Goal: Transaction & Acquisition: Purchase product/service

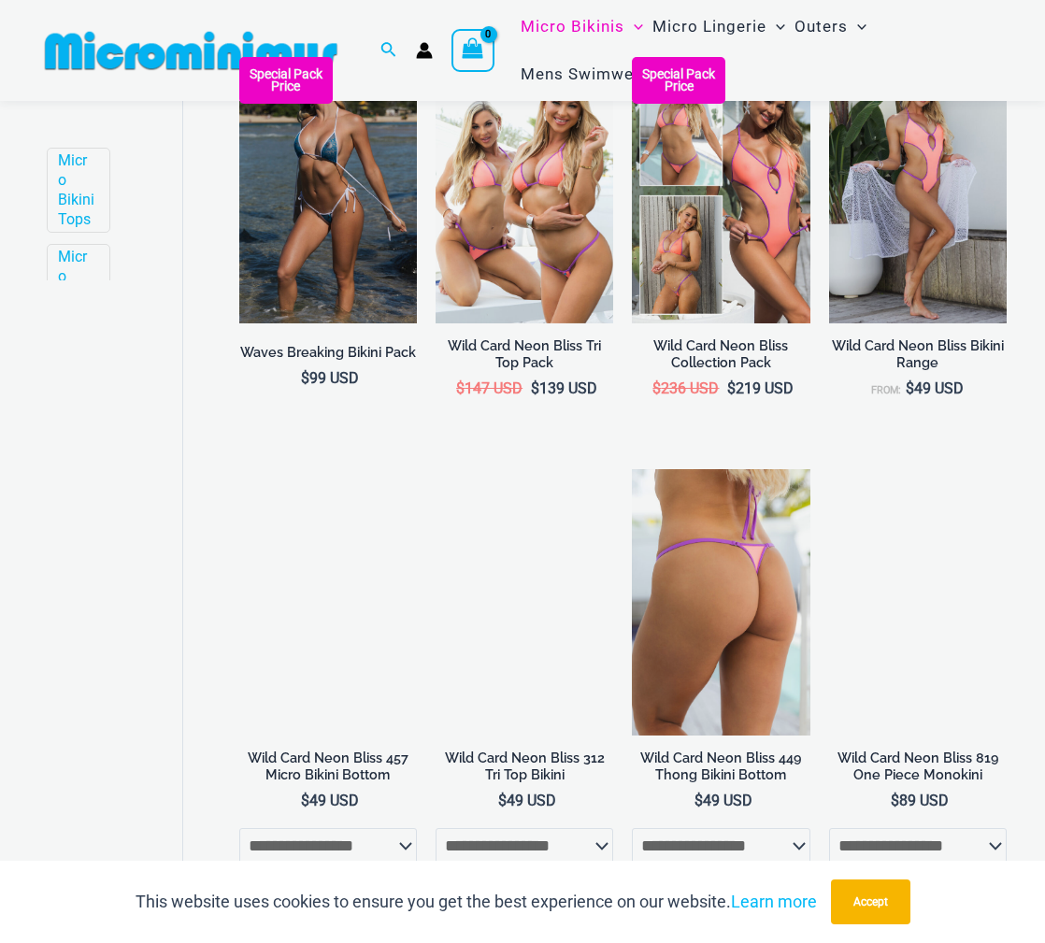
scroll to position [845, 0]
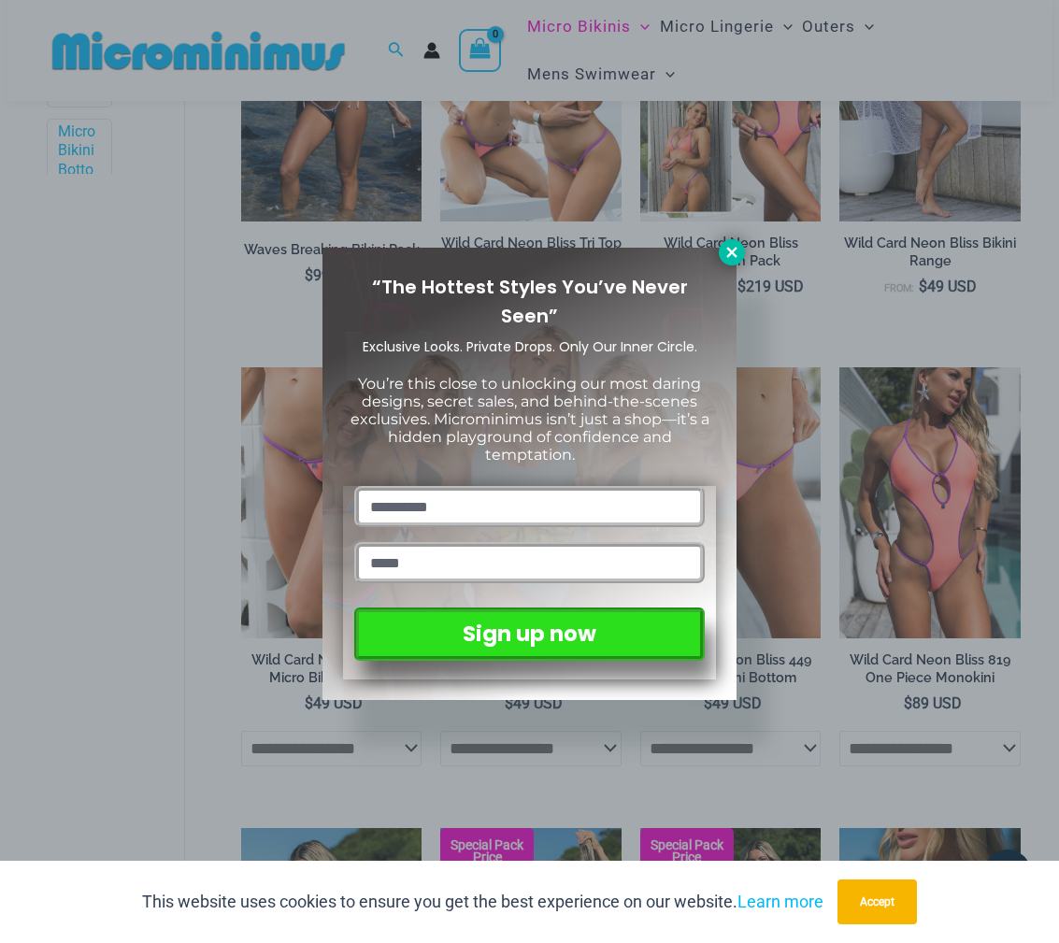
click at [729, 250] on icon at bounding box center [731, 252] width 10 height 10
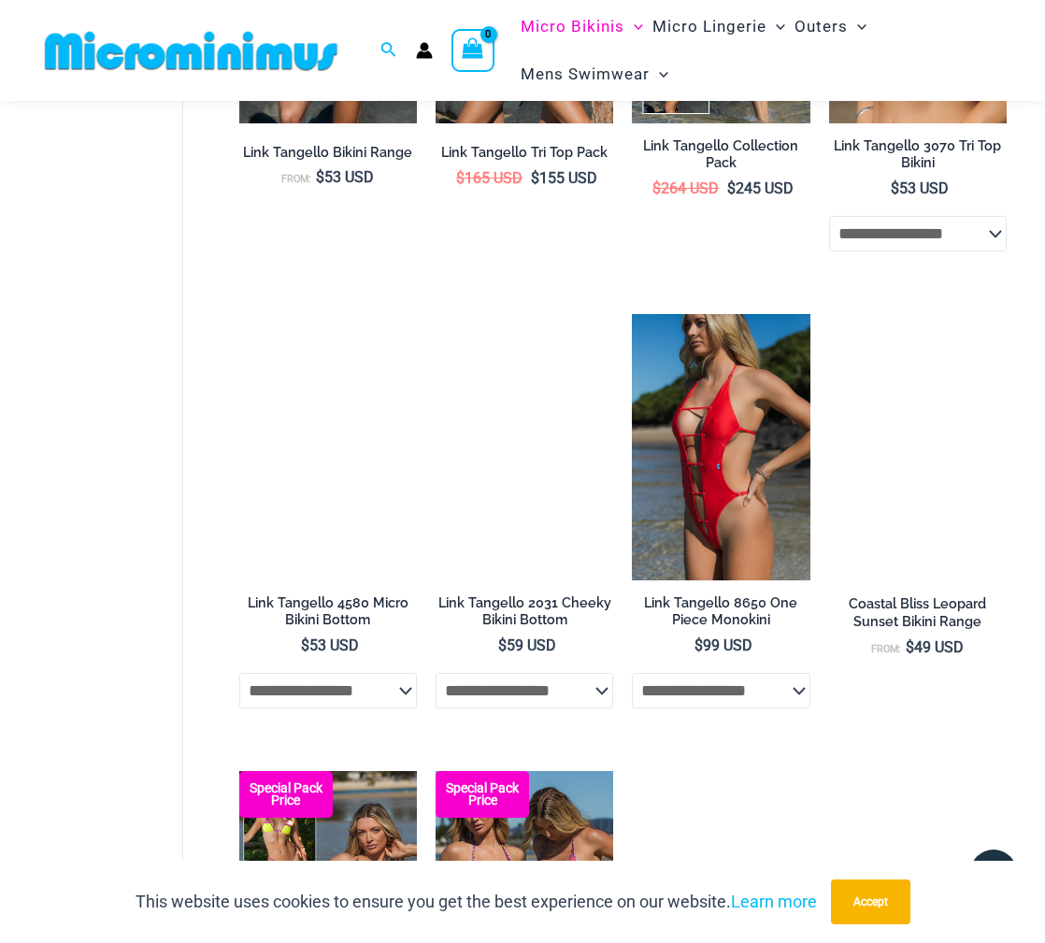
scroll to position [1808, 0]
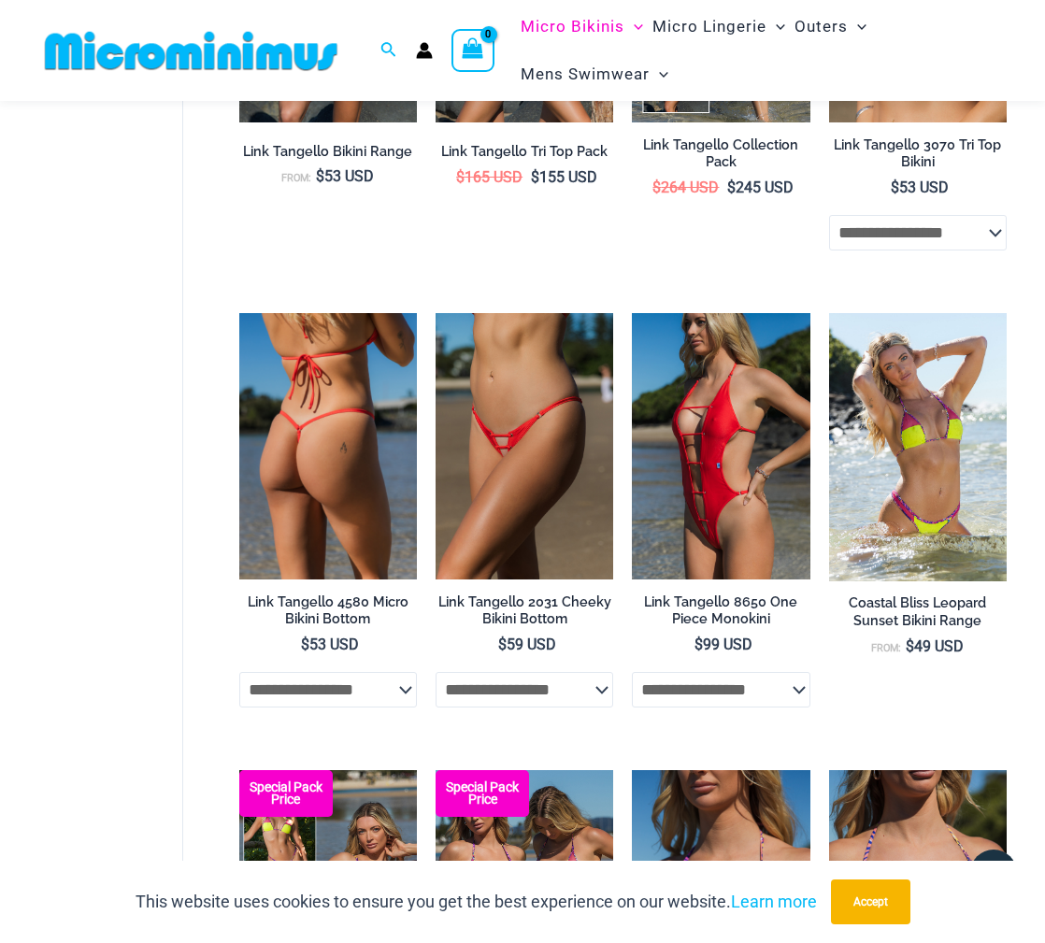
click at [327, 372] on img at bounding box center [328, 446] width 178 height 266
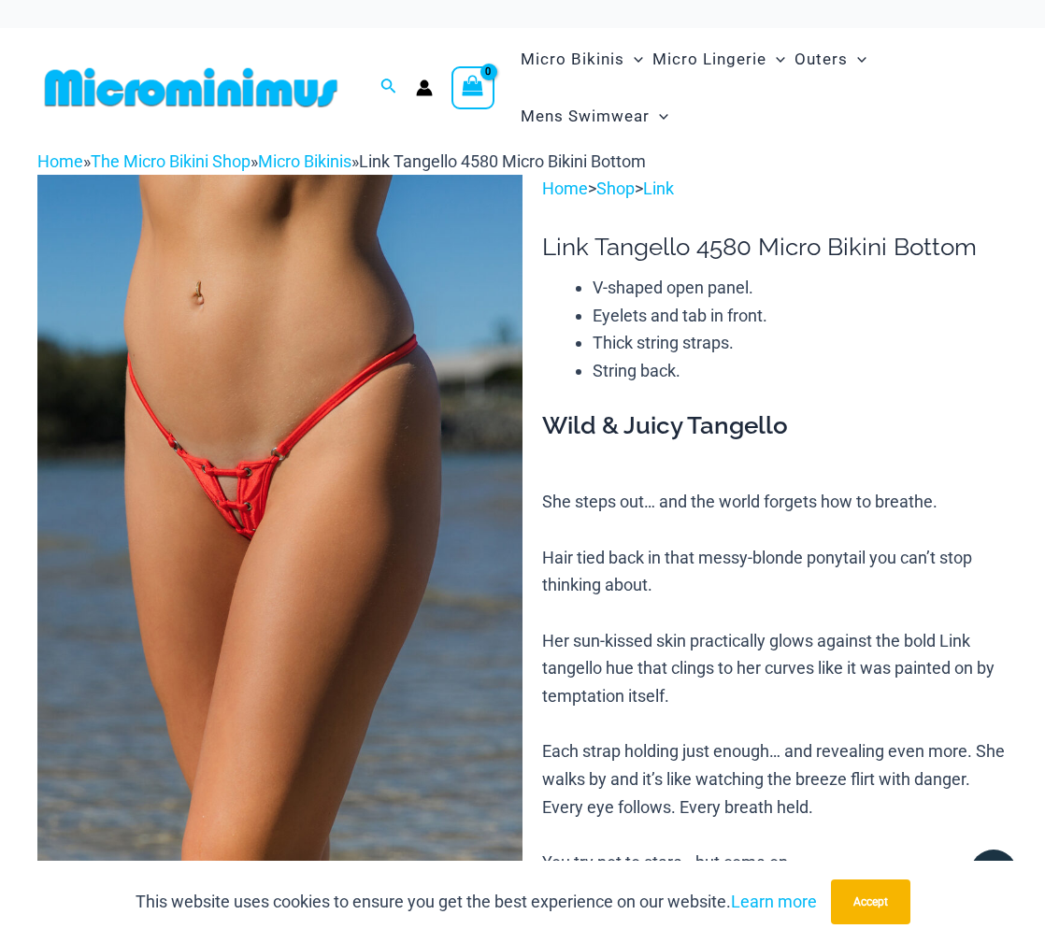
click at [284, 91] on img at bounding box center [190, 87] width 307 height 42
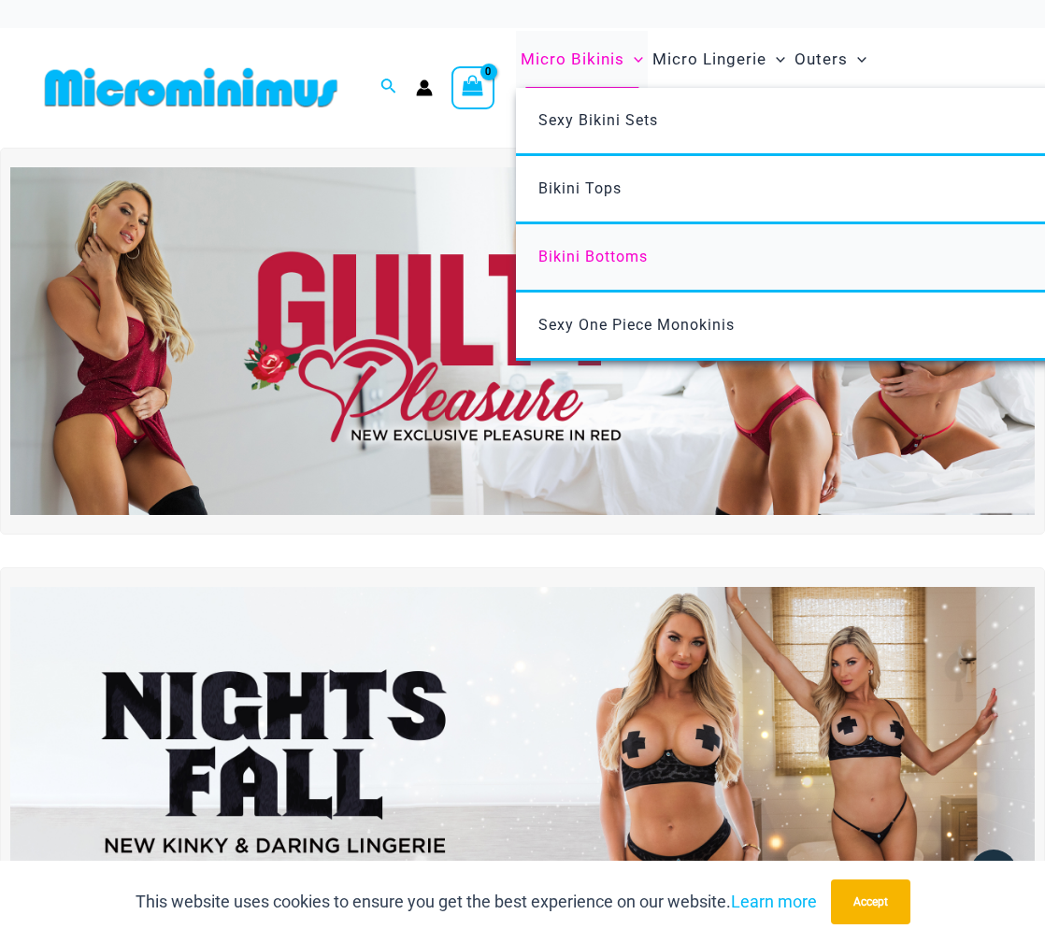
click at [583, 250] on span "Bikini Bottoms" at bounding box center [592, 257] width 109 height 18
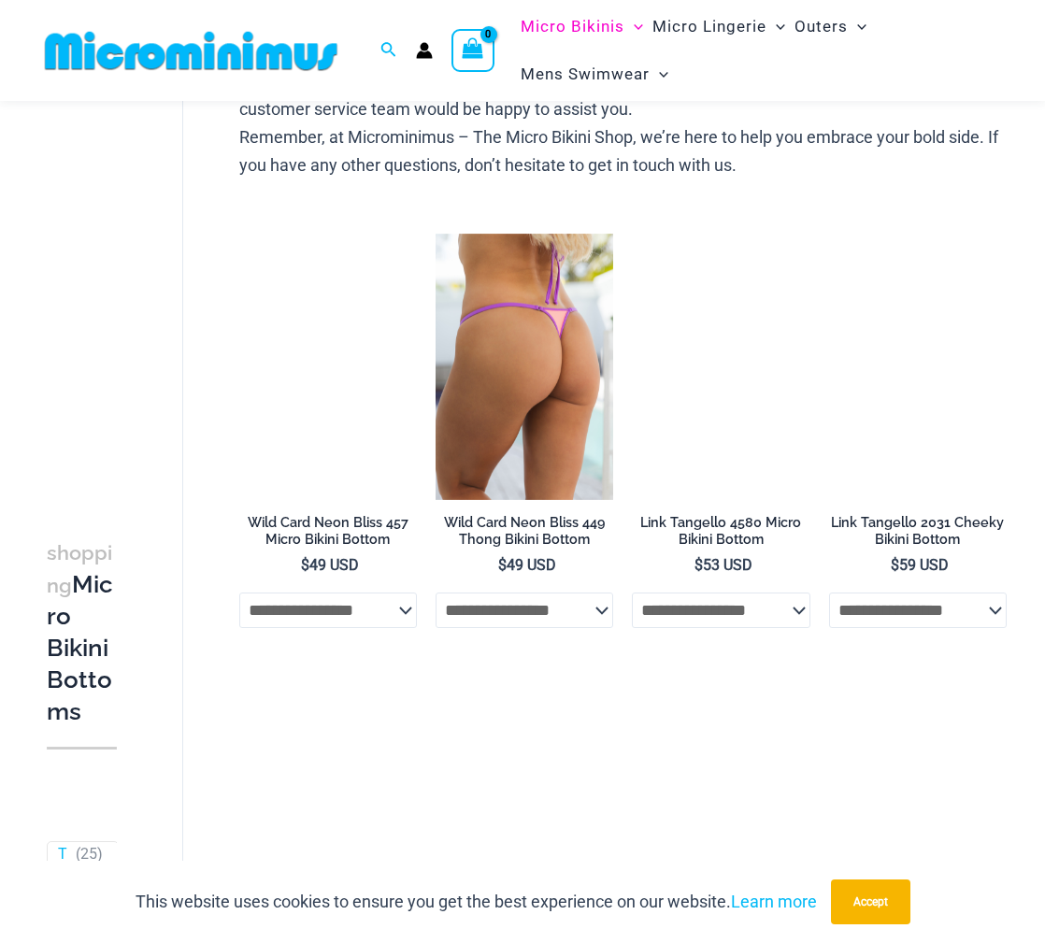
scroll to position [880, 0]
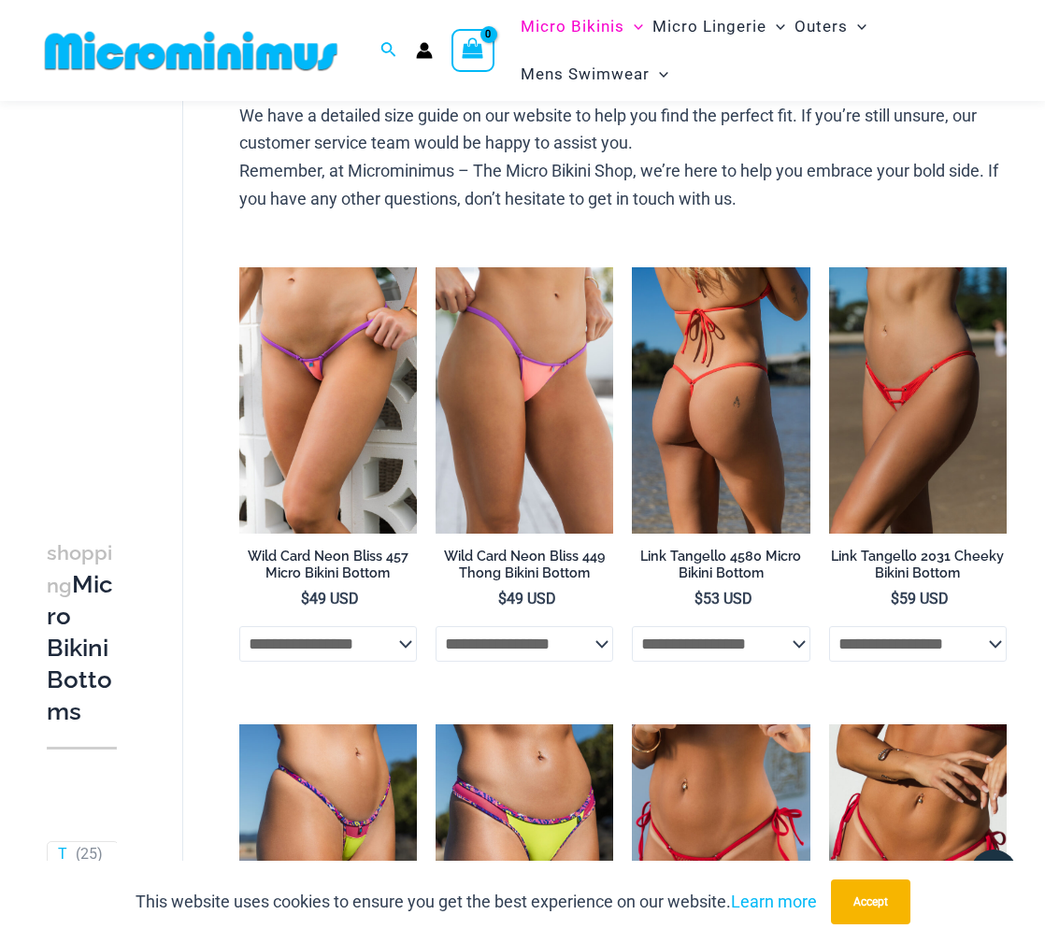
click at [721, 386] on img at bounding box center [721, 400] width 178 height 266
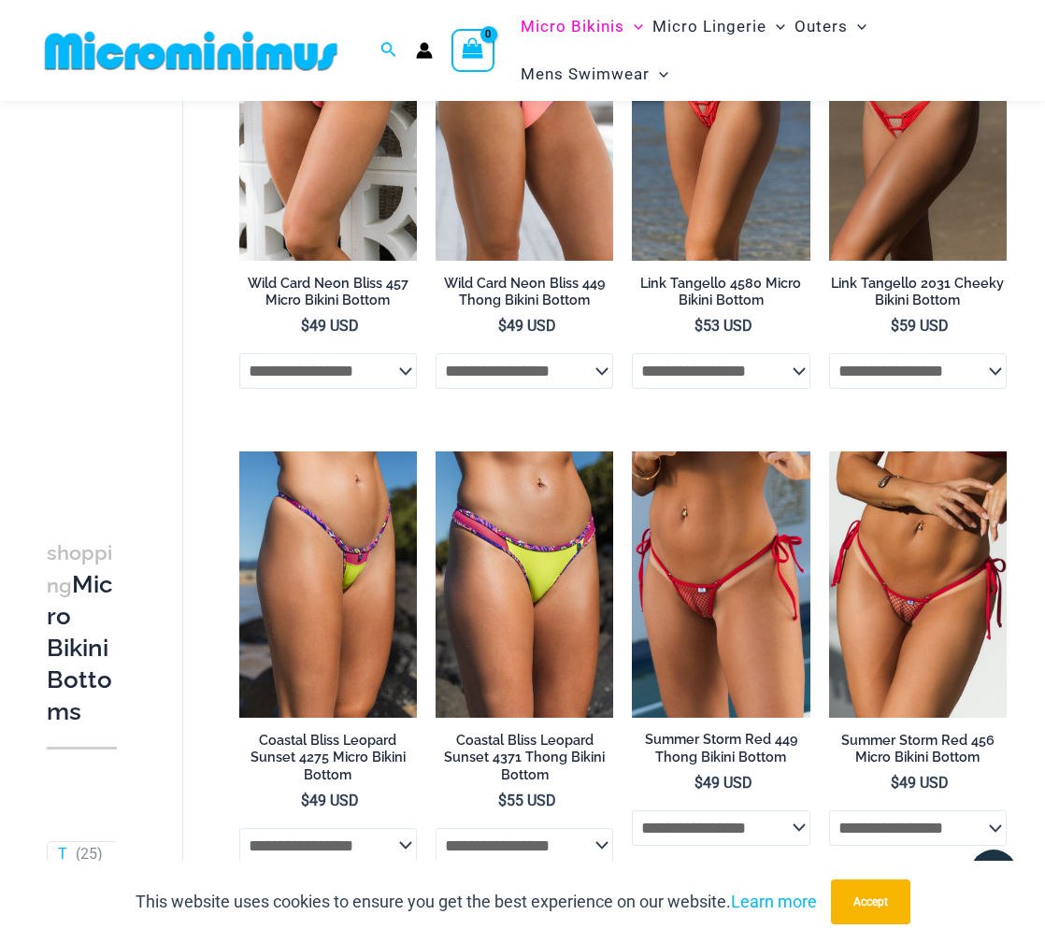
scroll to position [1159, 0]
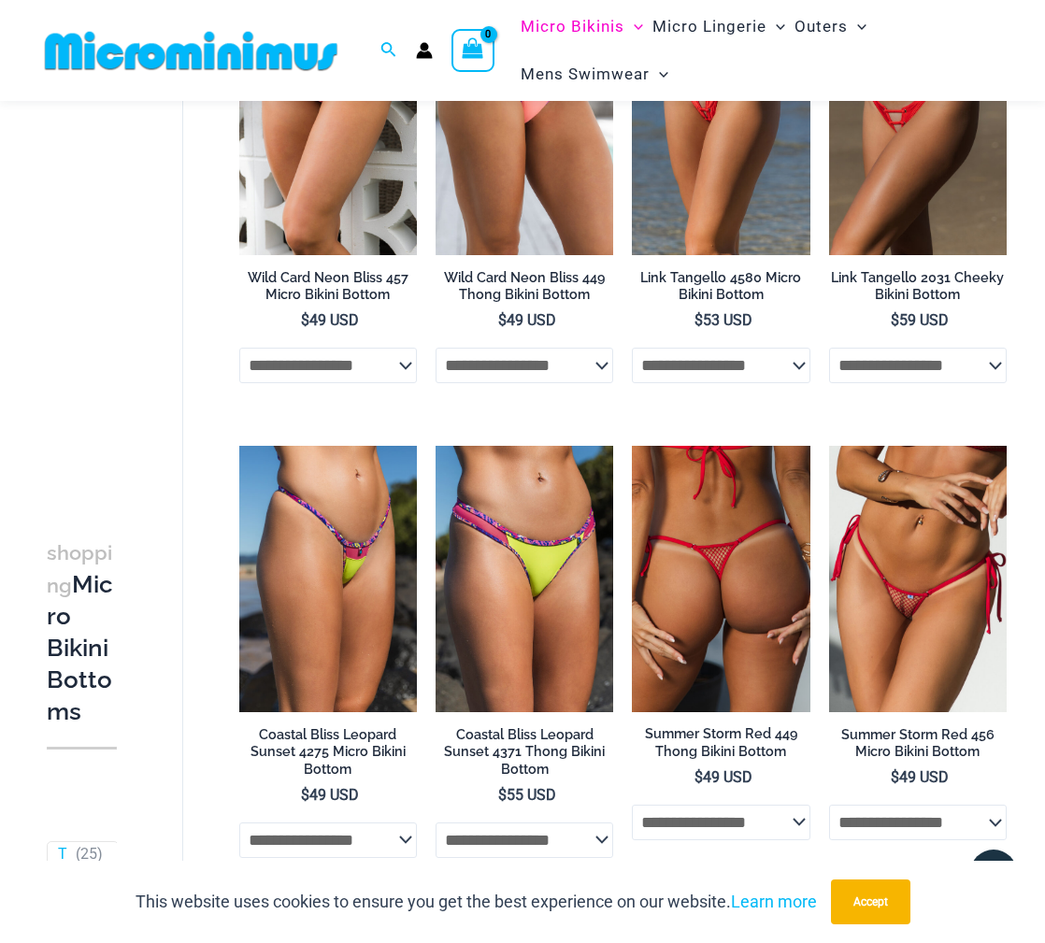
click at [672, 466] on img at bounding box center [721, 579] width 178 height 266
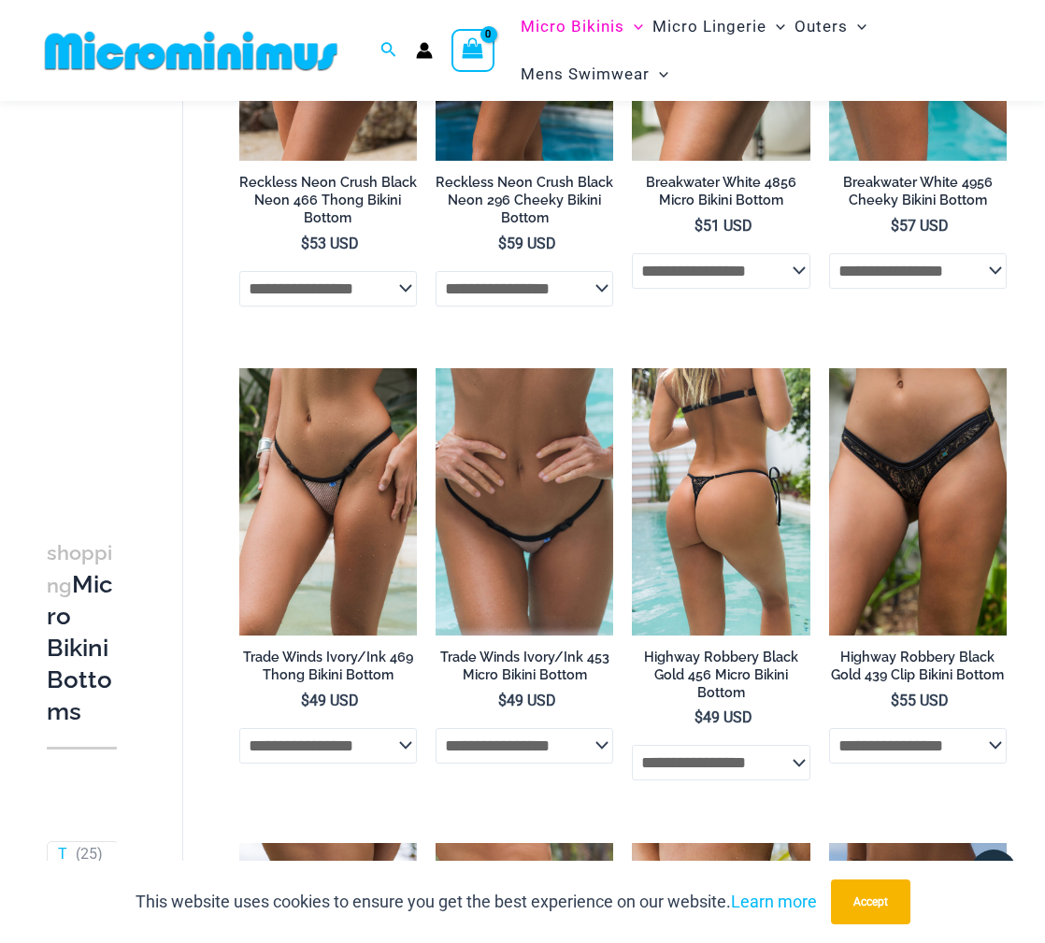
scroll to position [2186, 0]
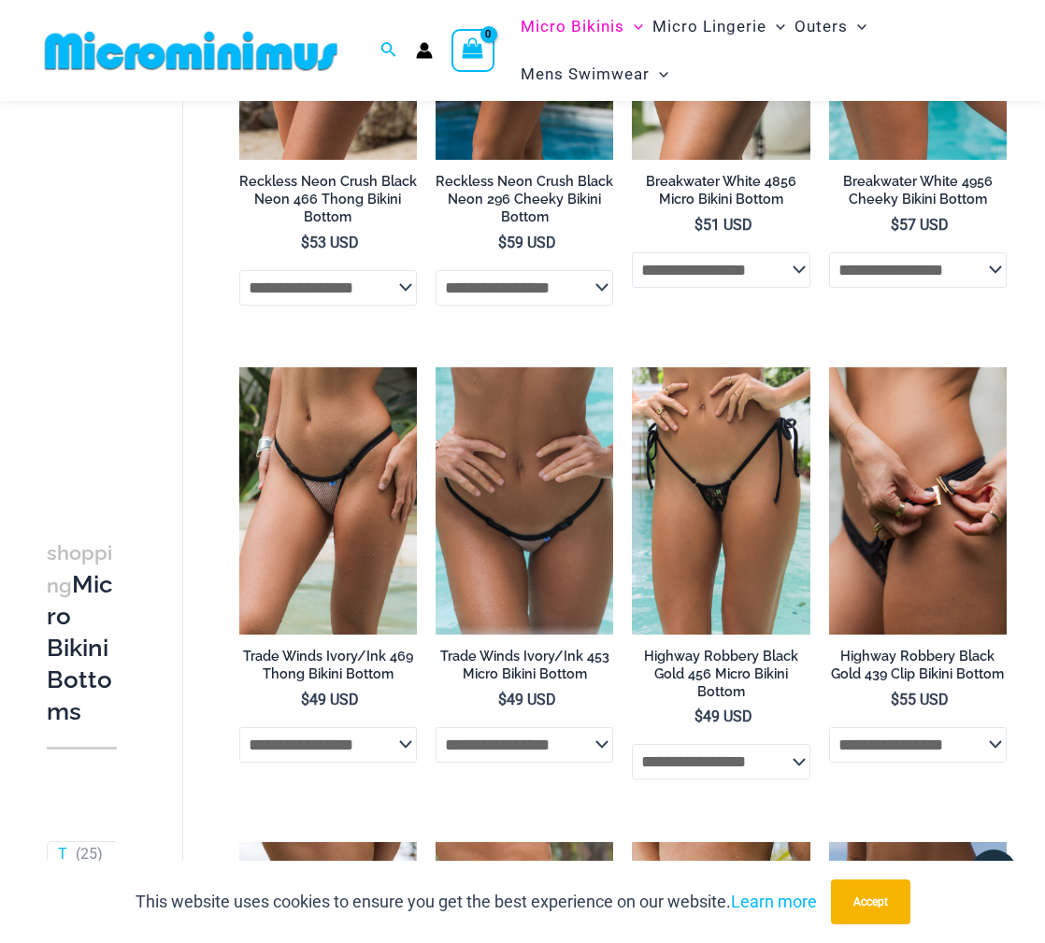
click at [924, 554] on img at bounding box center [918, 500] width 178 height 266
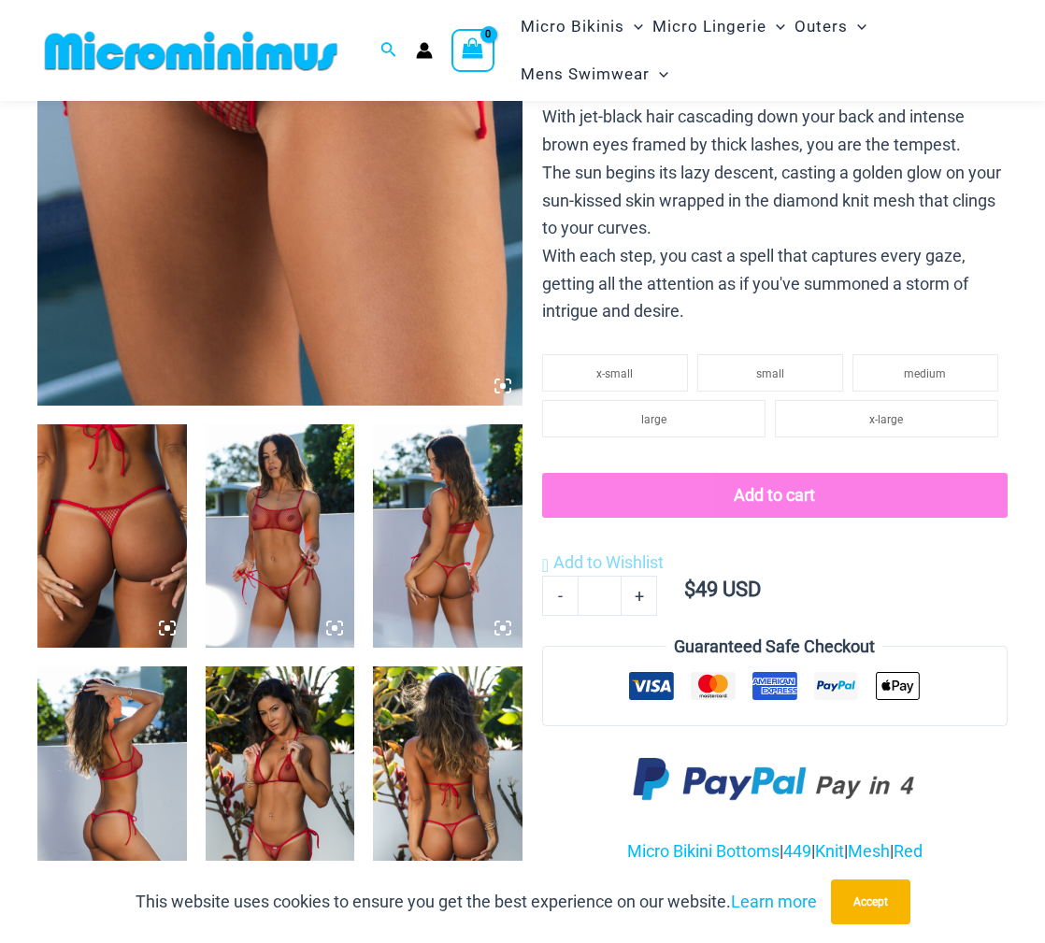
scroll to position [480, 0]
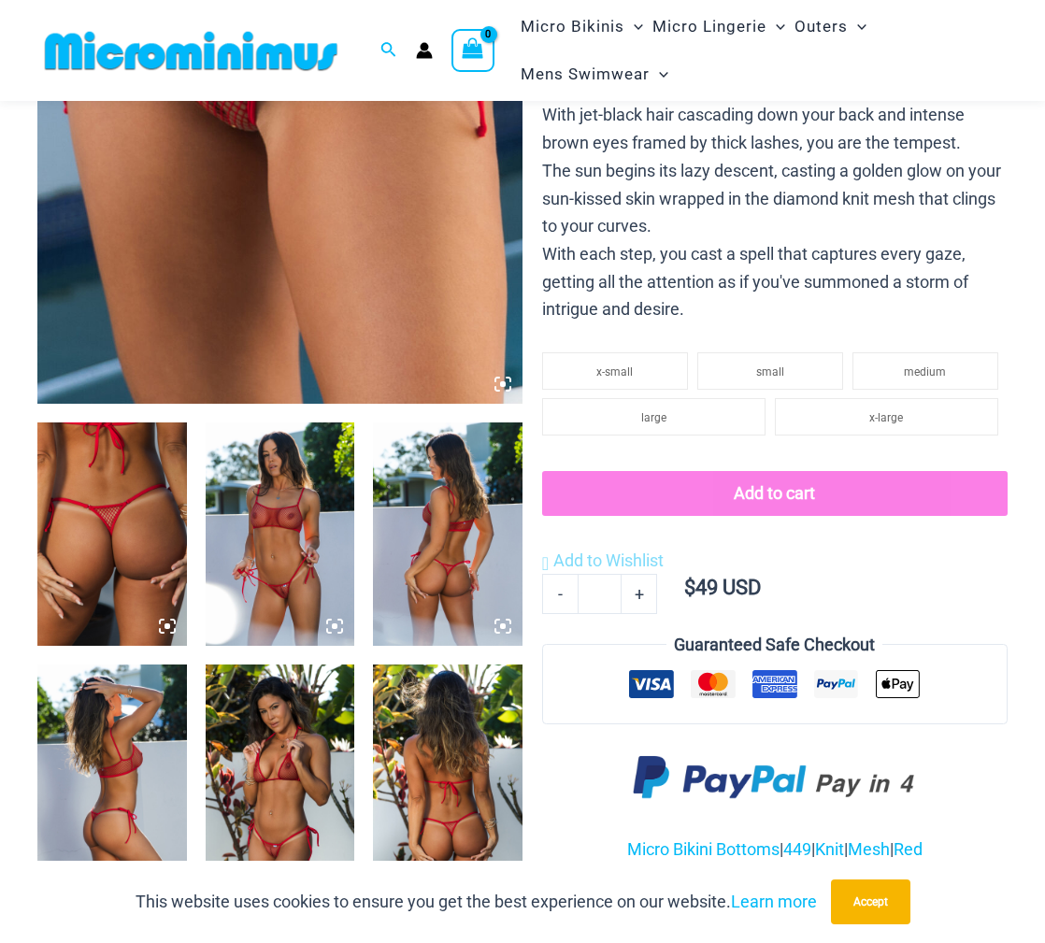
click at [303, 460] on img at bounding box center [281, 533] width 150 height 223
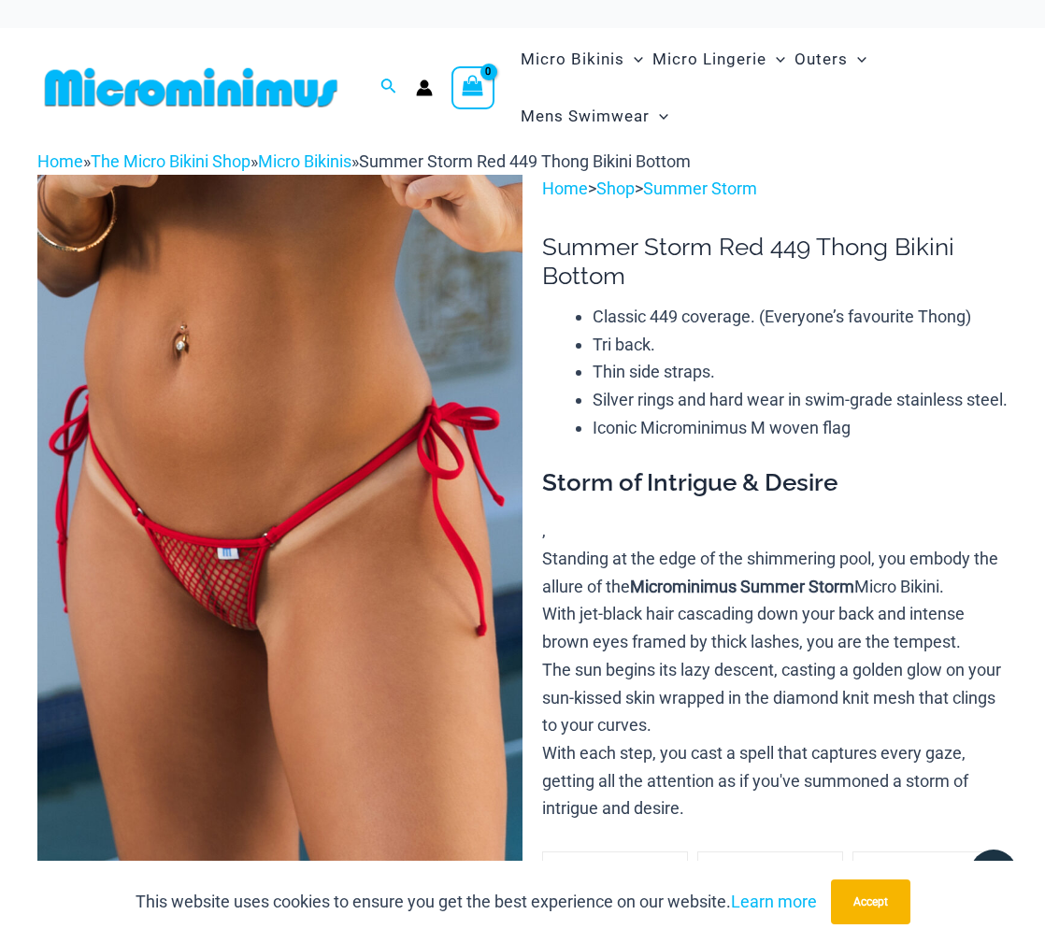
scroll to position [0, 0]
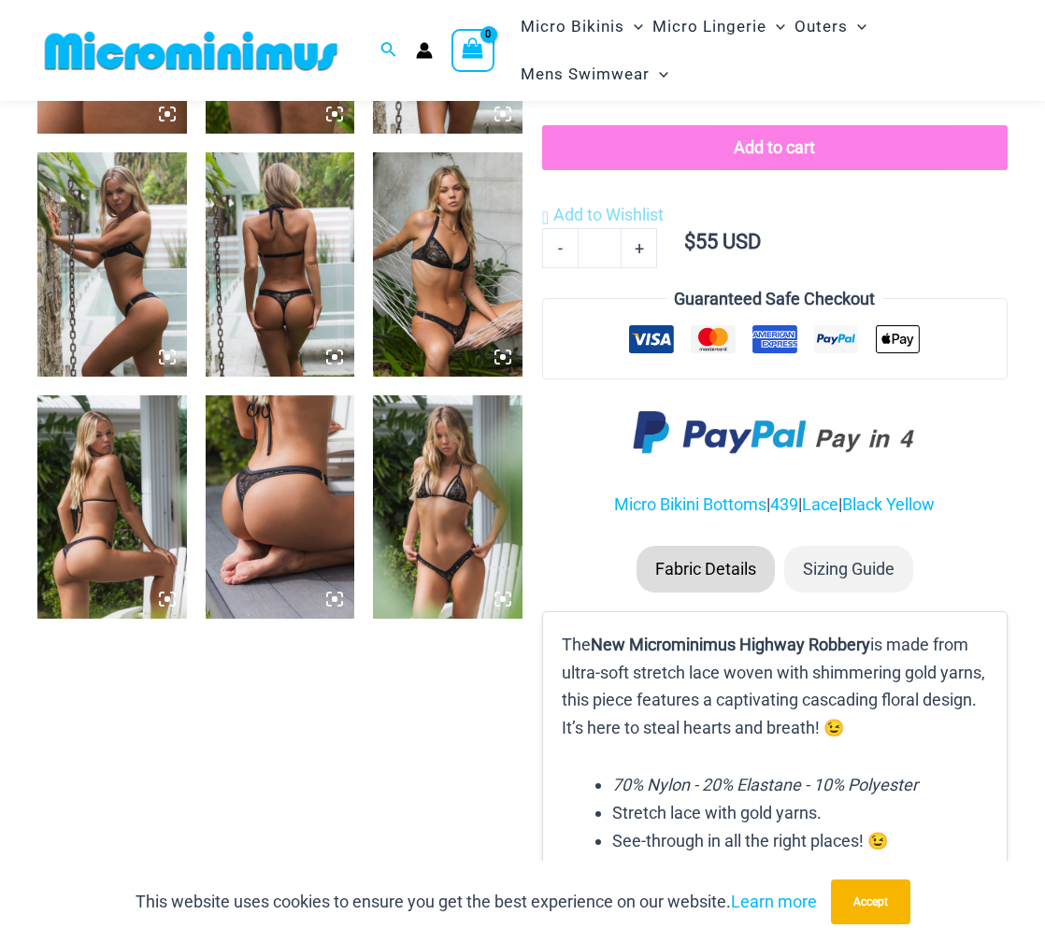
scroll to position [994, 0]
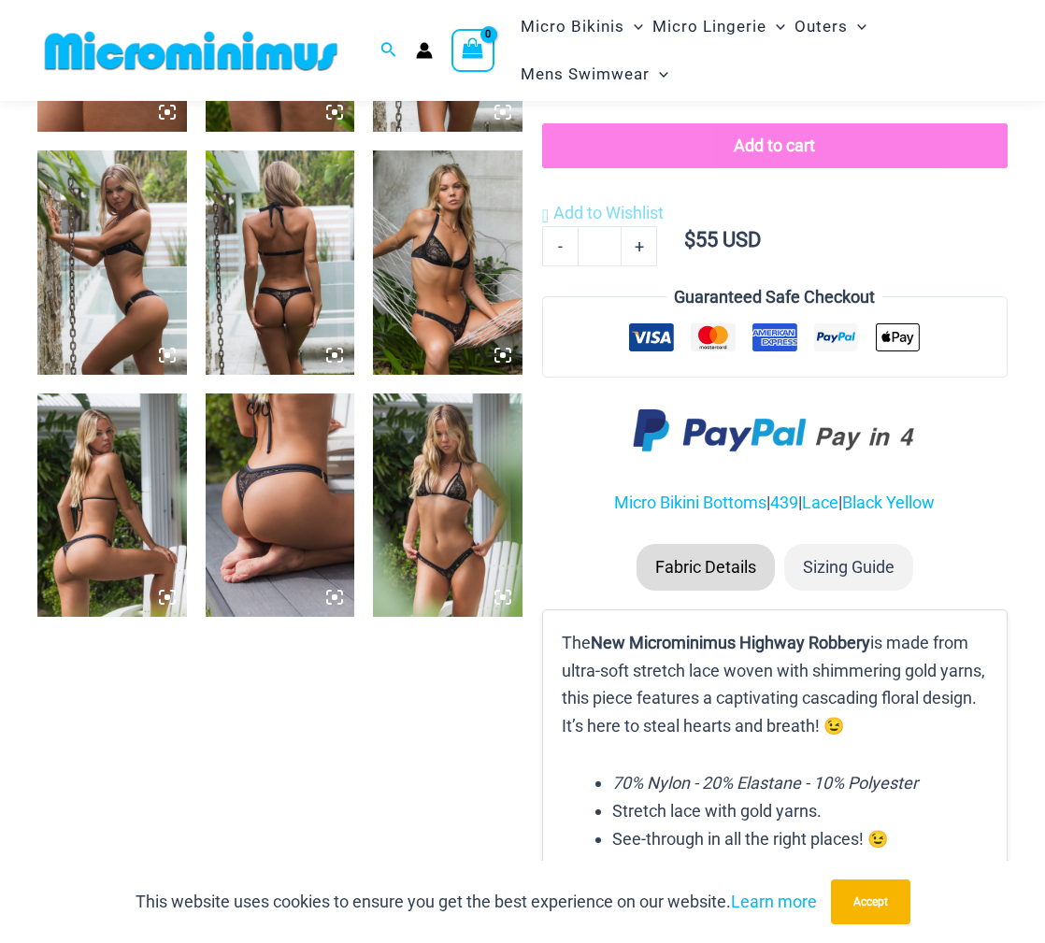
click at [441, 525] on img at bounding box center [448, 504] width 150 height 223
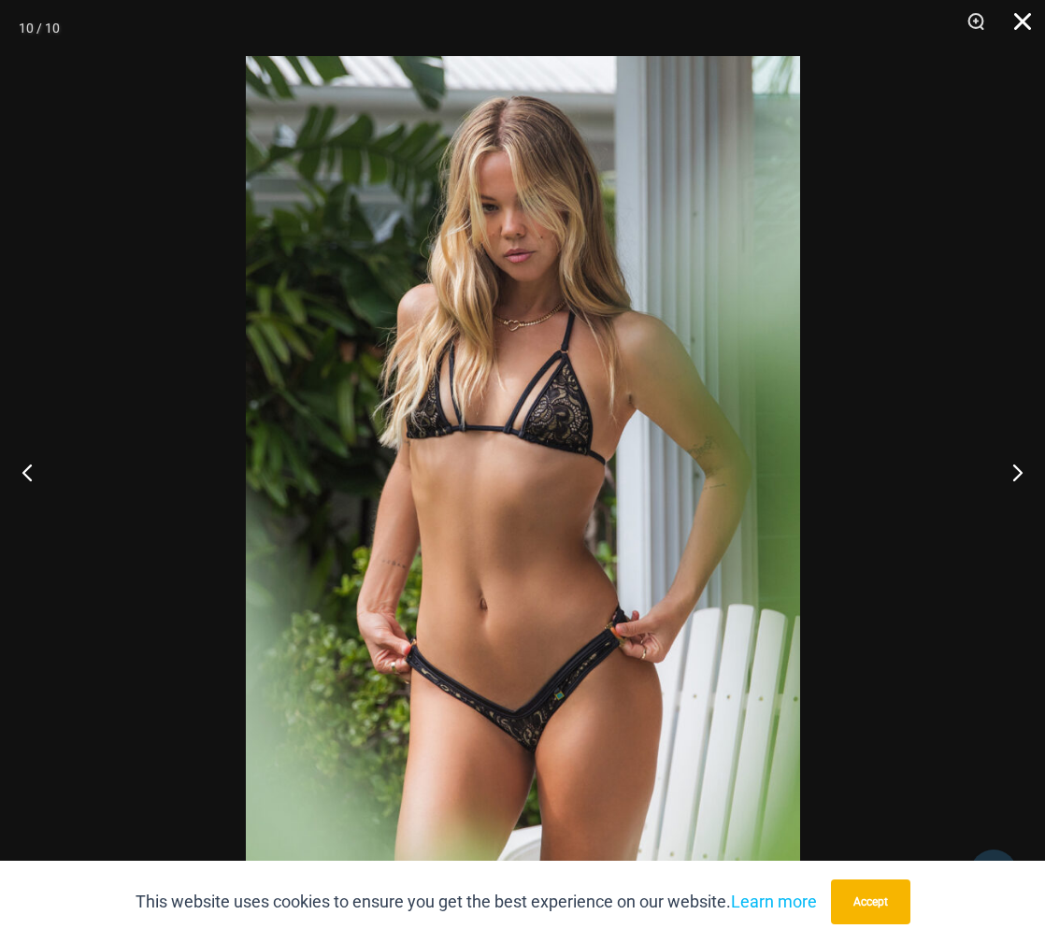
click at [1018, 32] on button "Close" at bounding box center [1015, 28] width 47 height 56
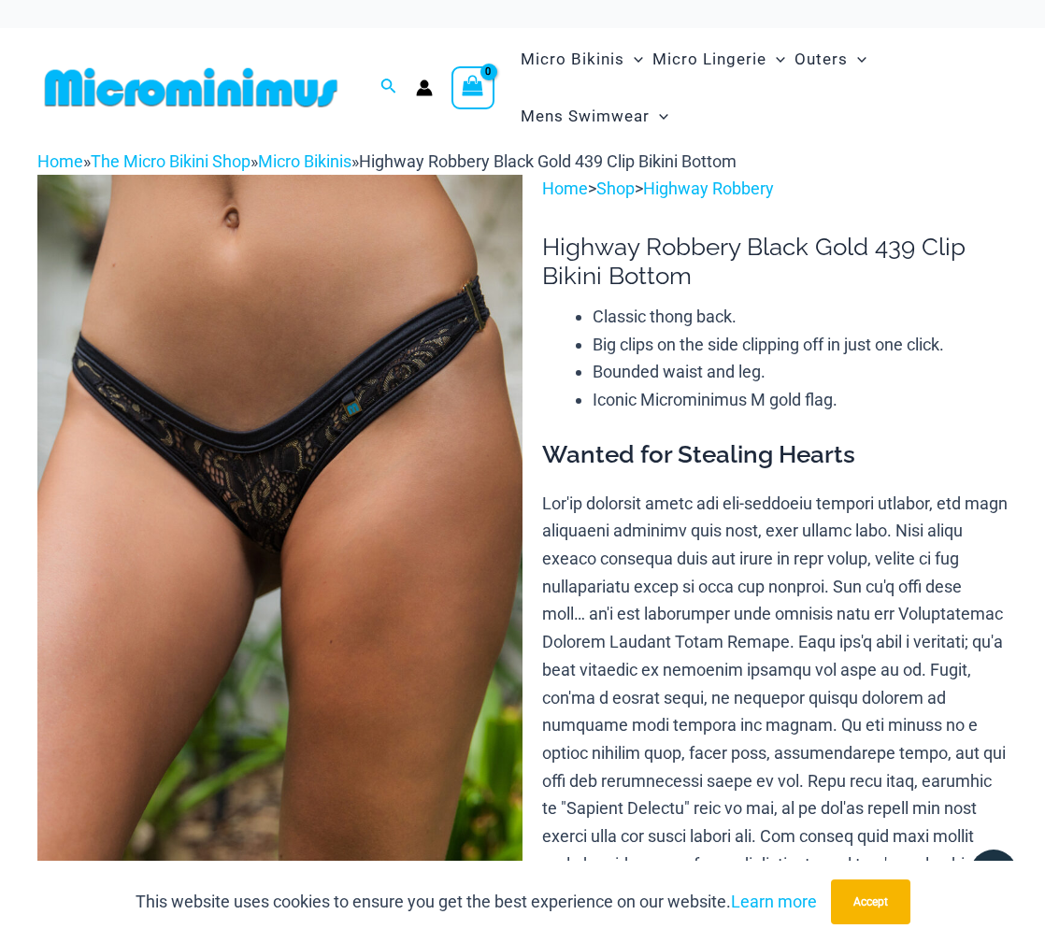
scroll to position [0, 0]
